Goal: Transaction & Acquisition: Book appointment/travel/reservation

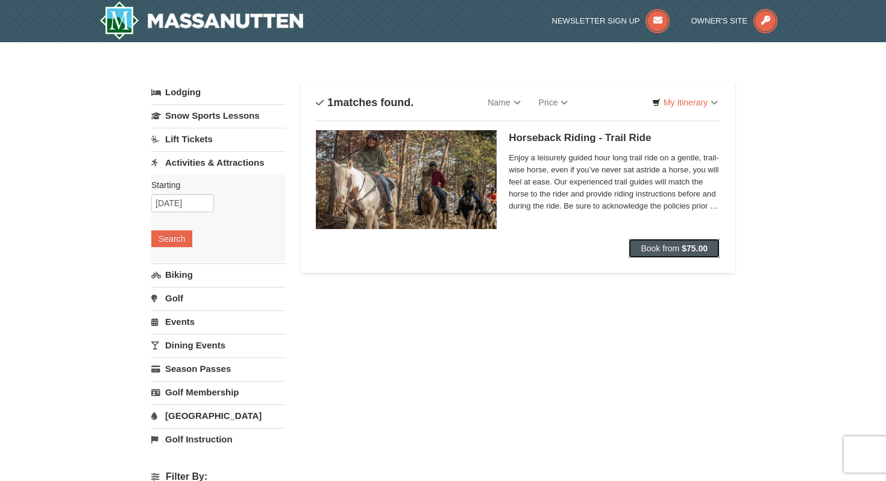
click at [656, 250] on span "Book from" at bounding box center [660, 248] width 39 height 10
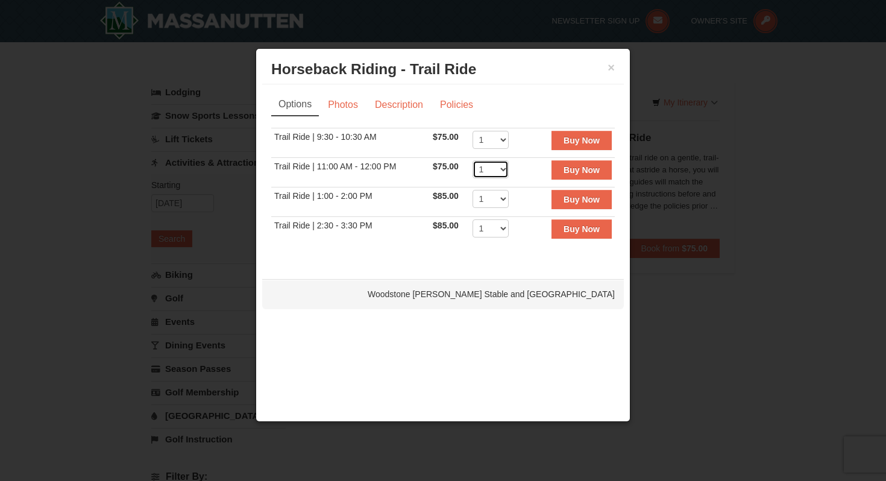
click at [504, 171] on select "1 2 3 4 5 6 7 8 9 10 11 12" at bounding box center [491, 169] width 36 height 18
click at [503, 174] on select "1 2 3 4 5 6 7 8 9 10 11 12" at bounding box center [491, 169] width 36 height 18
select select "1"
click at [612, 66] on button "×" at bounding box center [611, 67] width 7 height 12
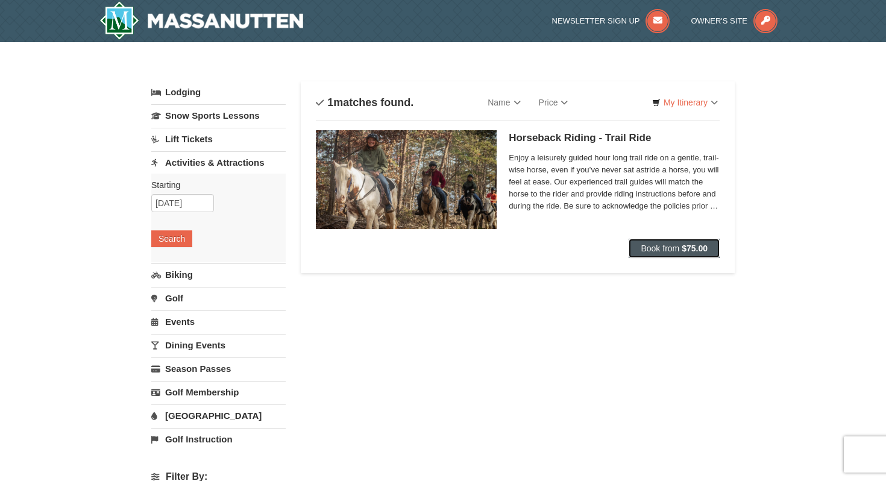
click at [675, 245] on span "Book from" at bounding box center [660, 248] width 39 height 10
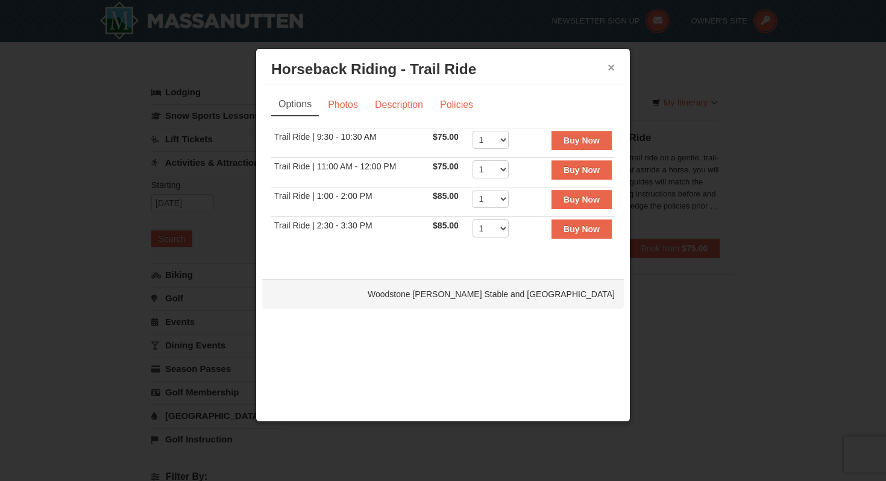
click at [612, 71] on button "×" at bounding box center [611, 67] width 7 height 12
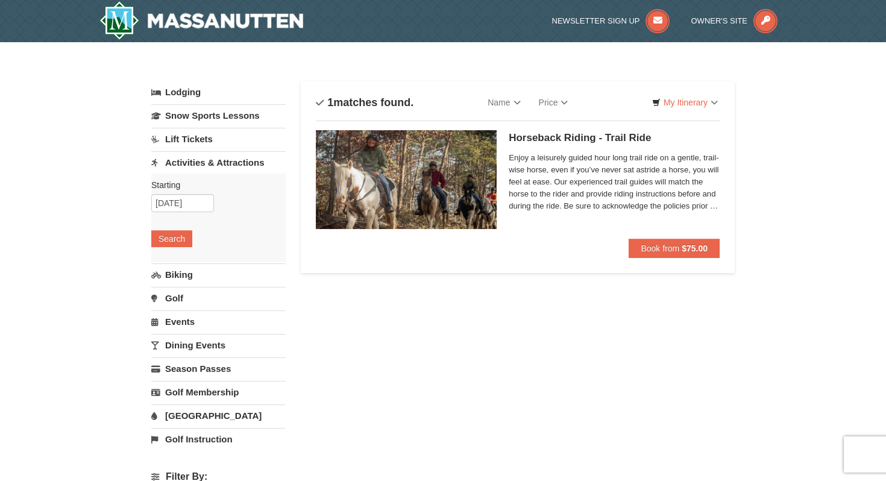
click at [578, 141] on h5 "Horseback Riding - Trail Ride [GEOGRAPHIC_DATA][PERSON_NAME] Stable and Petting…" at bounding box center [614, 138] width 211 height 12
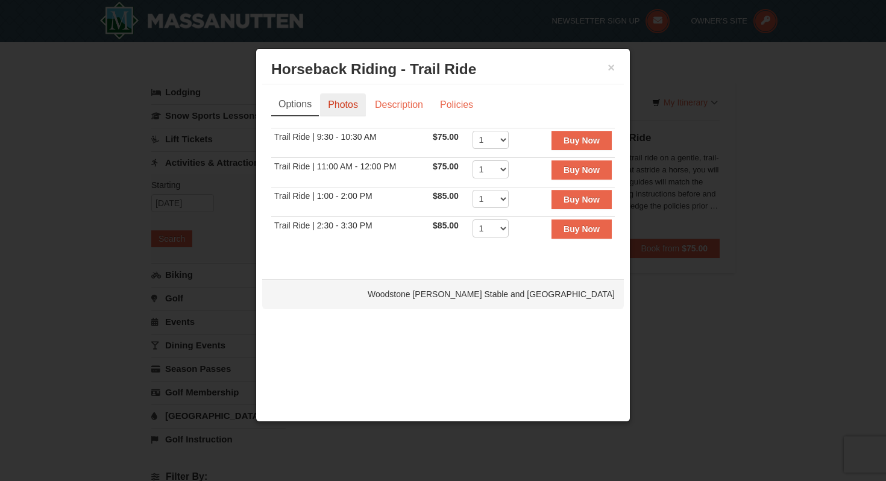
click at [348, 106] on link "Photos" at bounding box center [343, 104] width 46 height 23
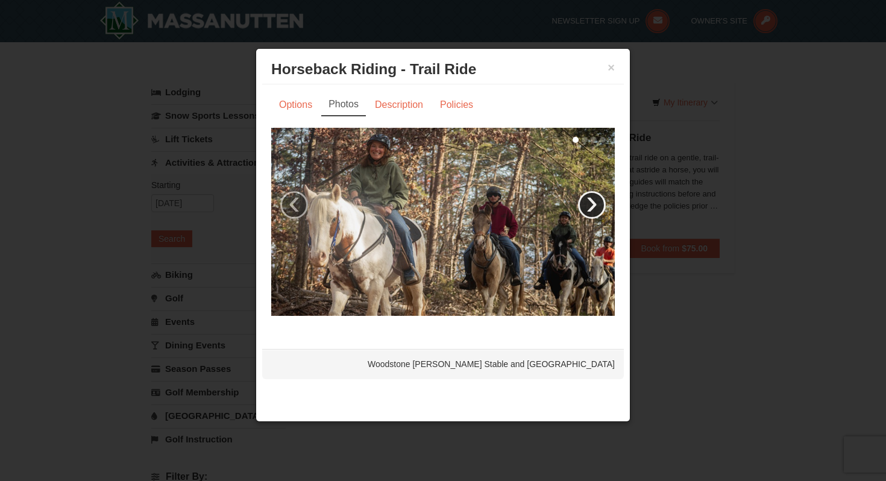
click at [587, 207] on link "›" at bounding box center [592, 205] width 28 height 28
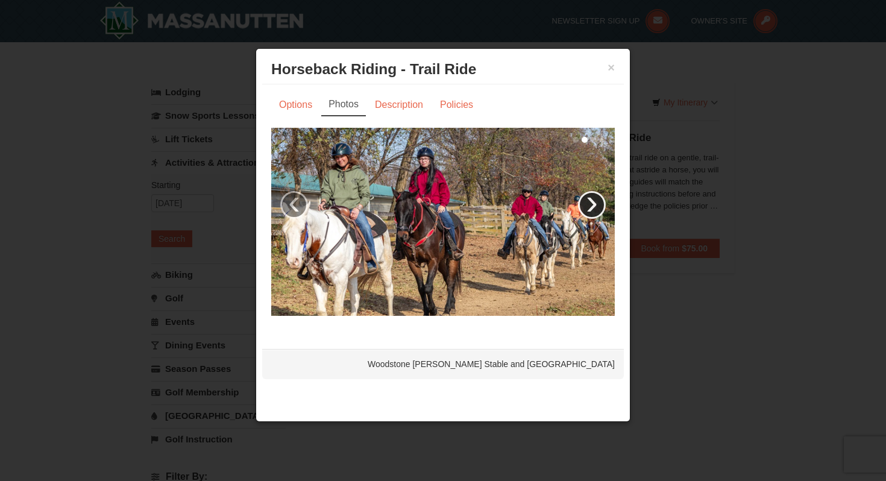
click at [587, 207] on link "›" at bounding box center [592, 205] width 28 height 28
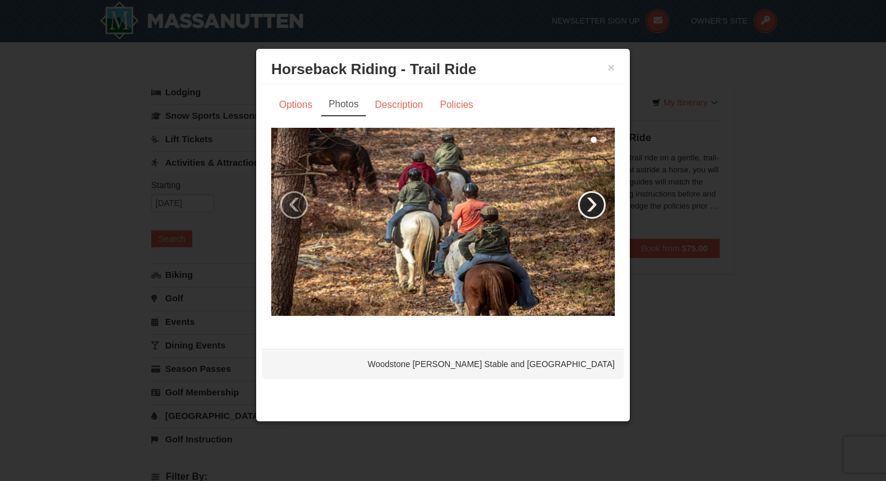
click at [587, 207] on link "›" at bounding box center [592, 205] width 28 height 28
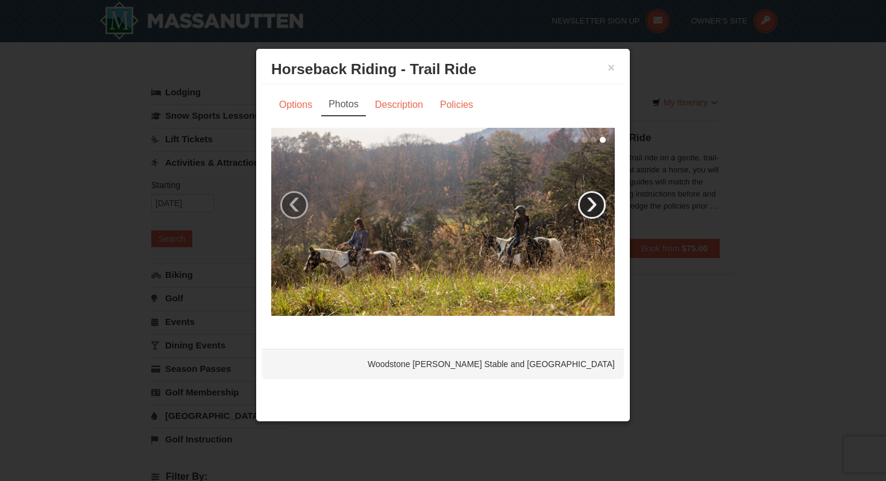
click at [587, 207] on link "›" at bounding box center [592, 205] width 28 height 28
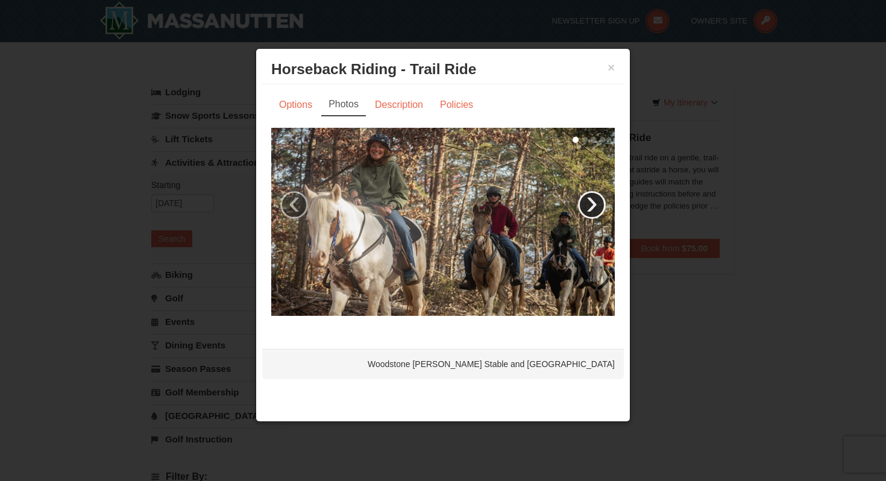
click at [587, 207] on link "›" at bounding box center [592, 205] width 28 height 28
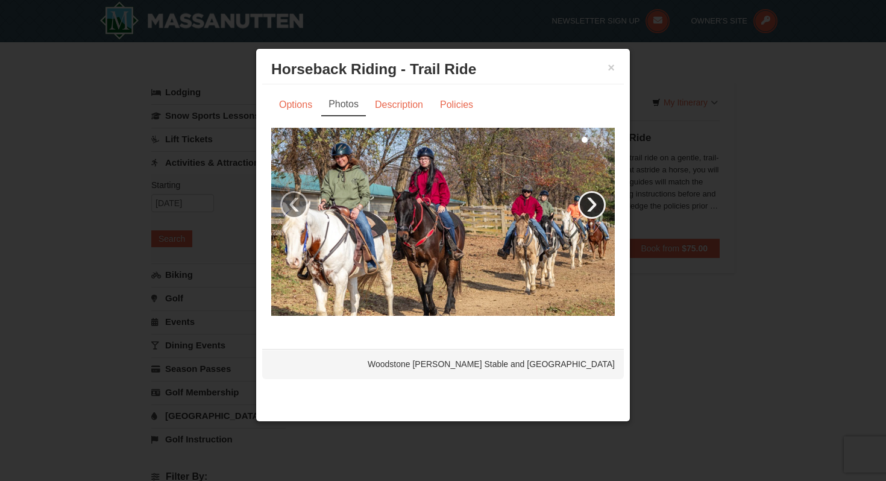
click at [587, 207] on link "›" at bounding box center [592, 205] width 28 height 28
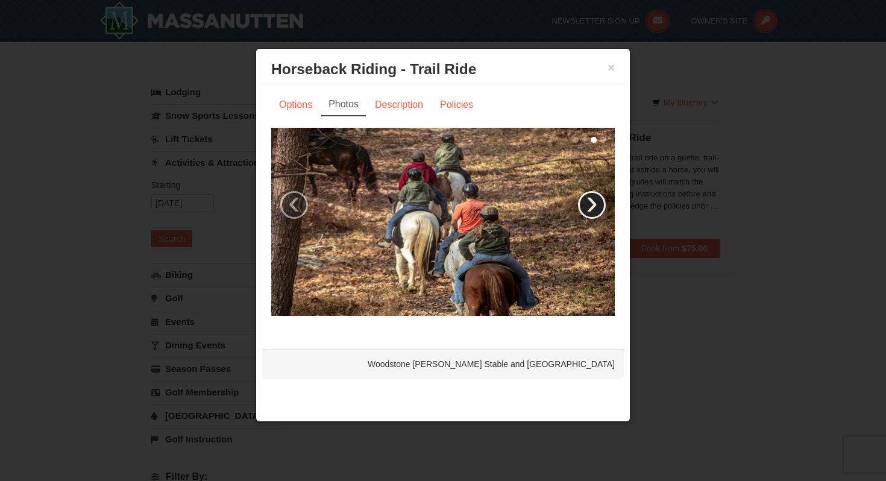
click at [587, 207] on link "›" at bounding box center [592, 205] width 28 height 28
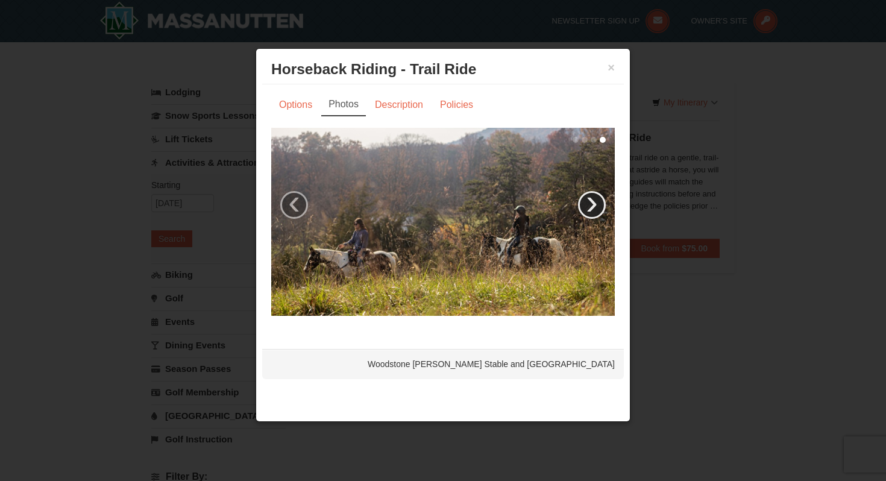
click at [587, 207] on link "›" at bounding box center [592, 205] width 28 height 28
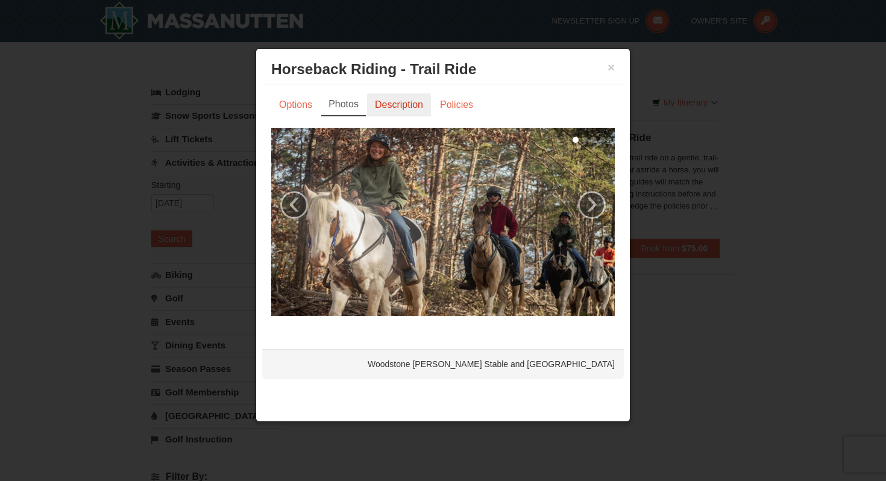
click at [407, 101] on link "Description" at bounding box center [399, 104] width 64 height 23
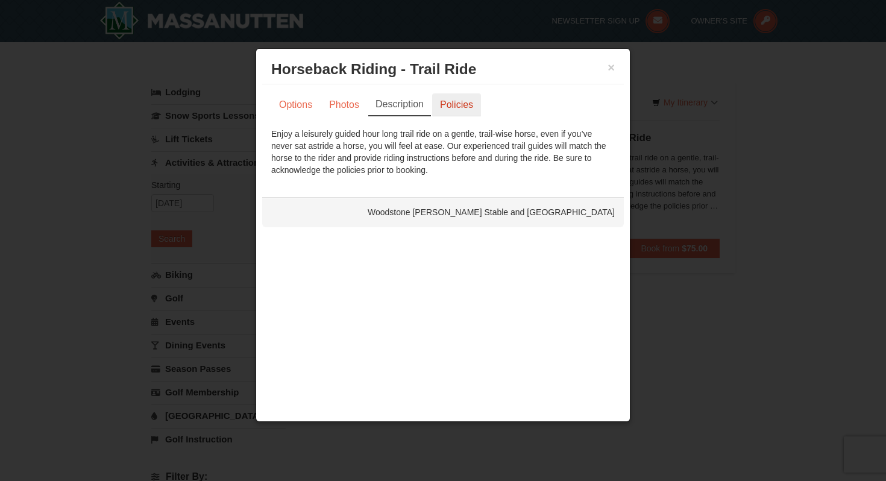
click at [464, 108] on link "Policies" at bounding box center [456, 104] width 49 height 23
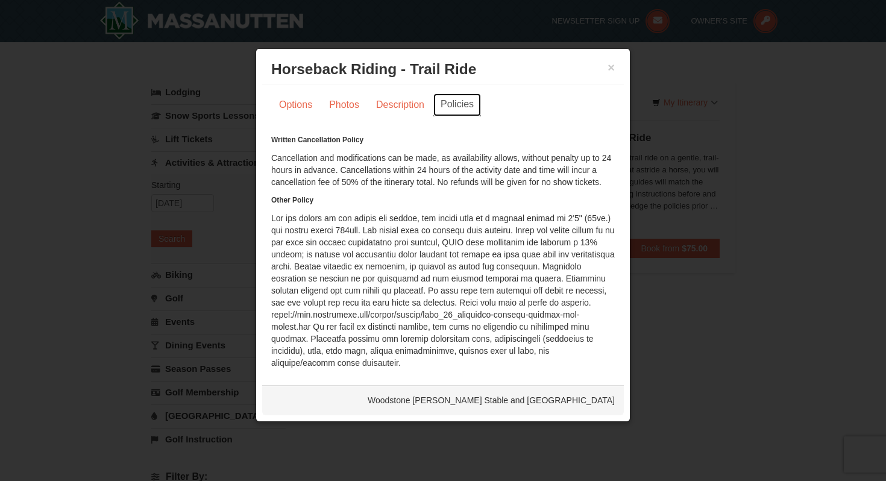
scroll to position [5, 0]
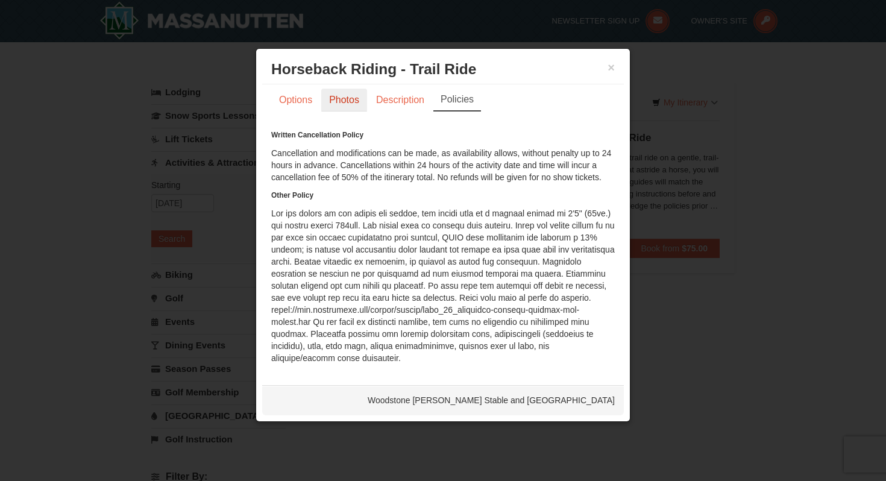
click at [339, 107] on link "Photos" at bounding box center [344, 100] width 46 height 23
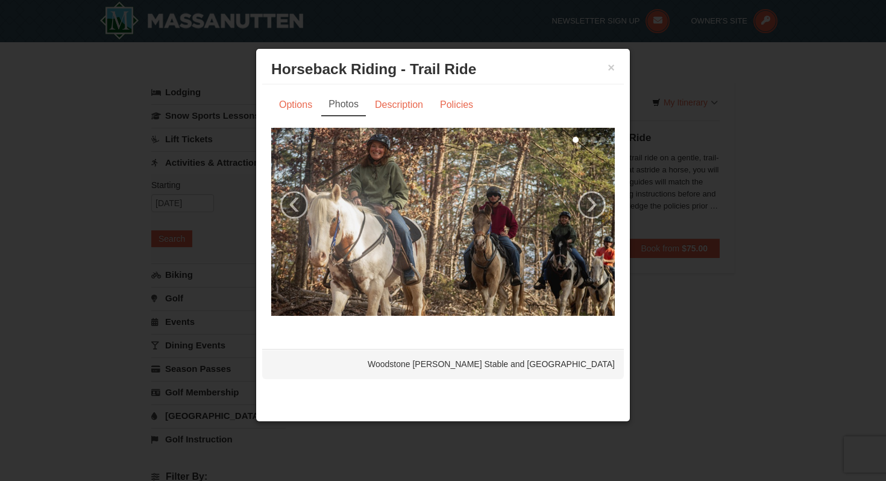
scroll to position [0, 0]
click at [612, 68] on button "×" at bounding box center [611, 67] width 7 height 12
